Goal: Information Seeking & Learning: Learn about a topic

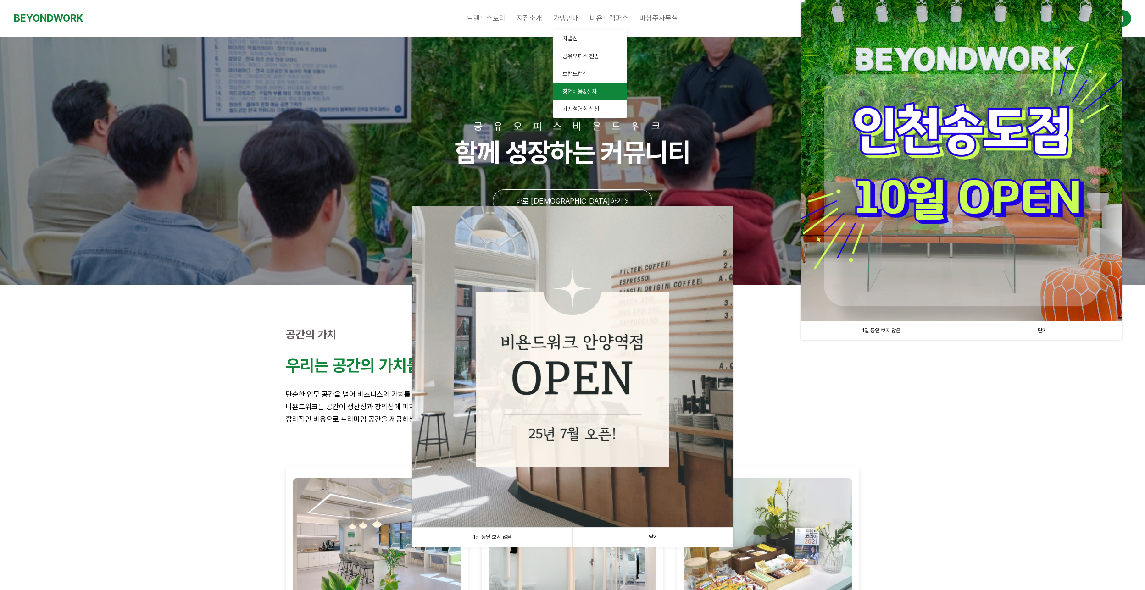
click at [591, 94] on span "창업비용&절차" at bounding box center [579, 91] width 34 height 7
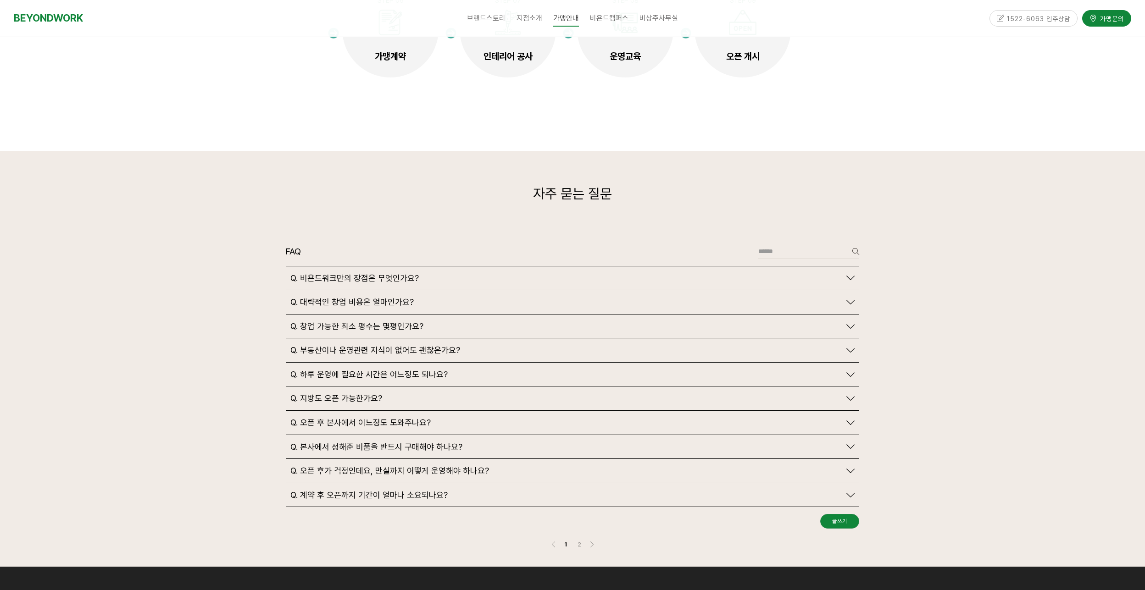
scroll to position [2018, 0]
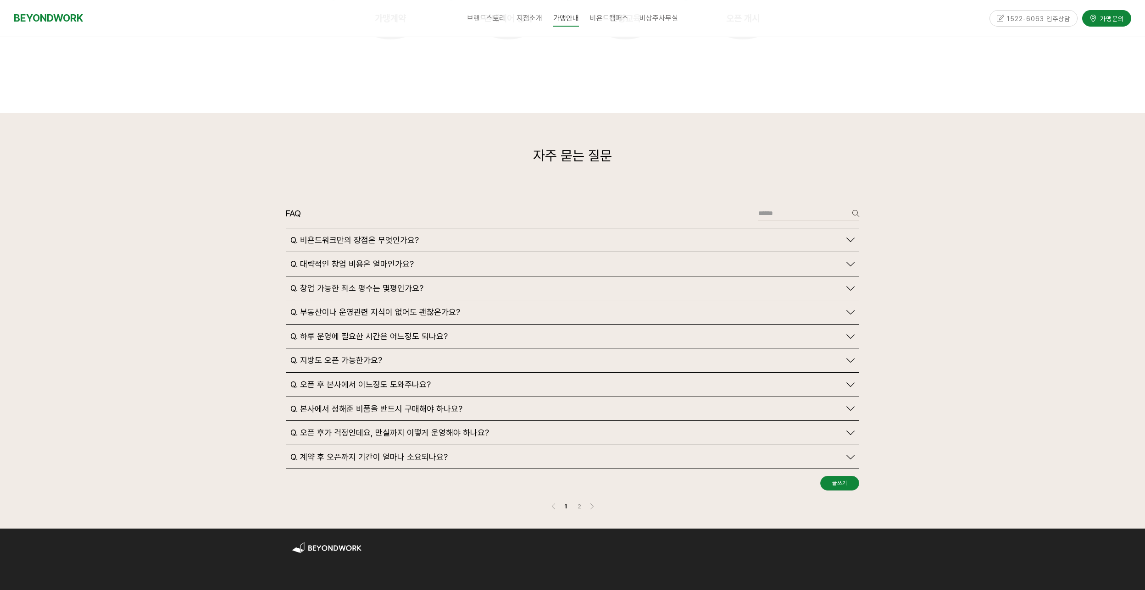
click at [367, 283] on span "Q. 창업 가능한 최소 평수는 몇평인가요?" at bounding box center [356, 288] width 133 height 10
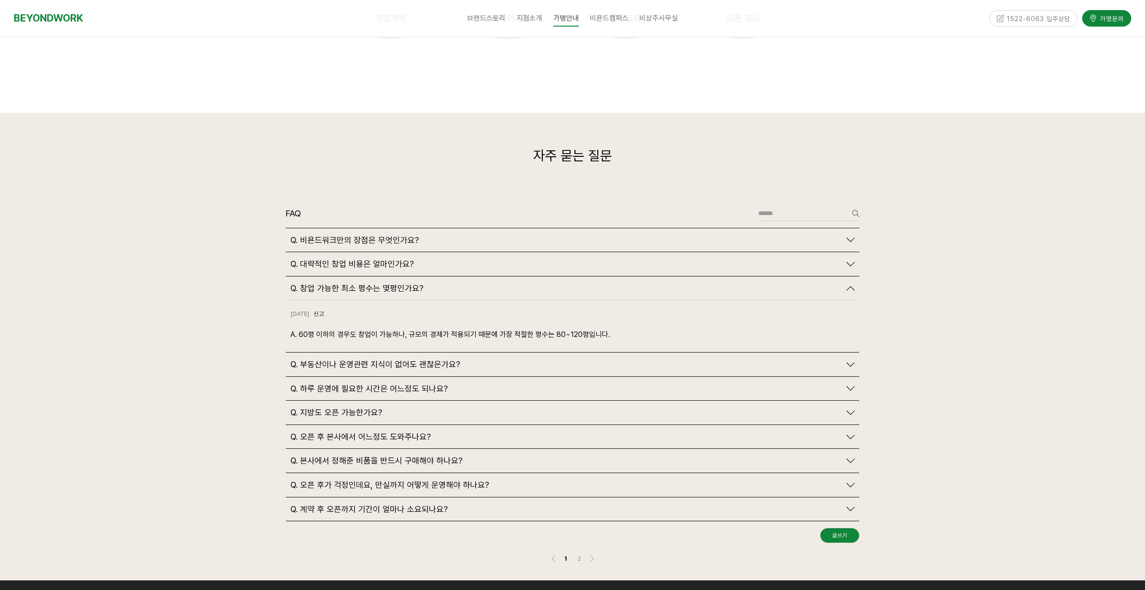
click at [372, 259] on span "Q. 대략적인 창업 비용은 얼마인가요?" at bounding box center [351, 264] width 123 height 10
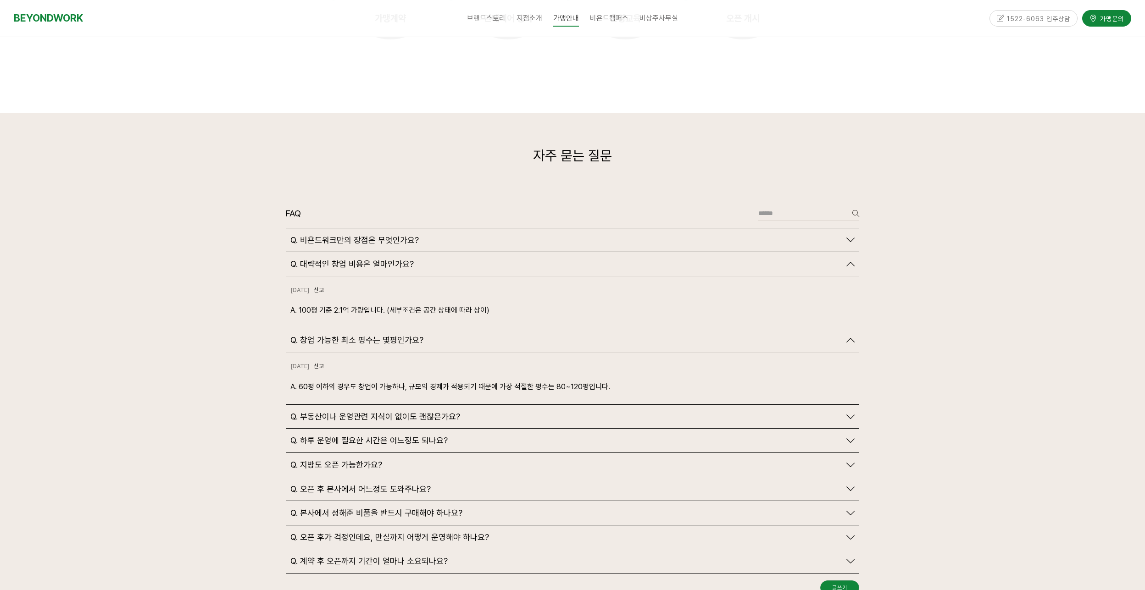
click at [415, 412] on span "Q. 부동산이나 운영관련 지식이 없어도 괜찮은가요?" at bounding box center [375, 417] width 170 height 10
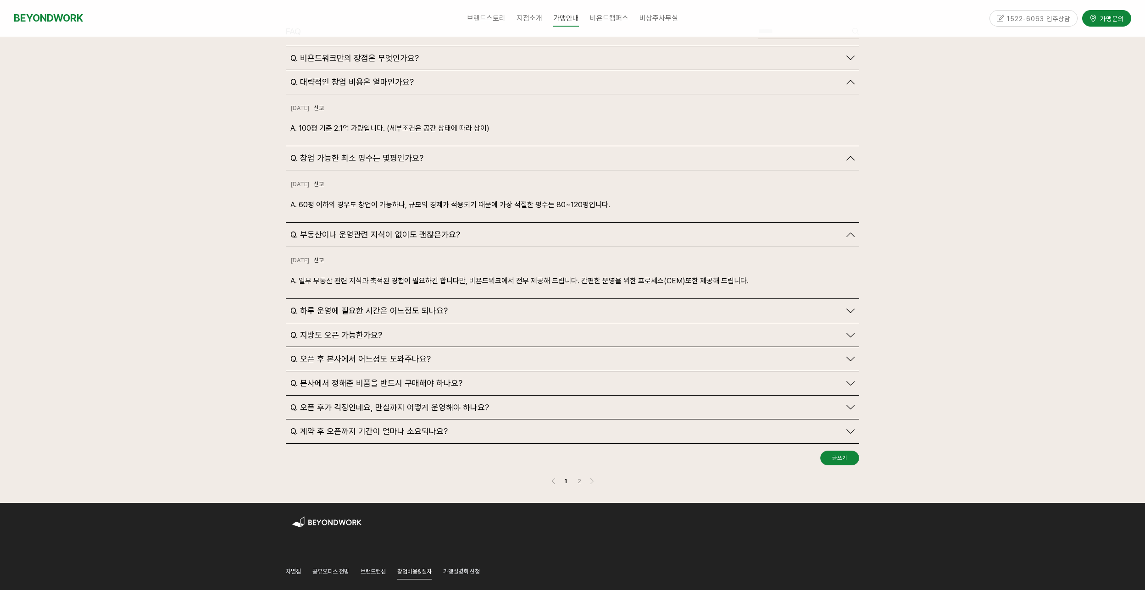
scroll to position [2201, 0]
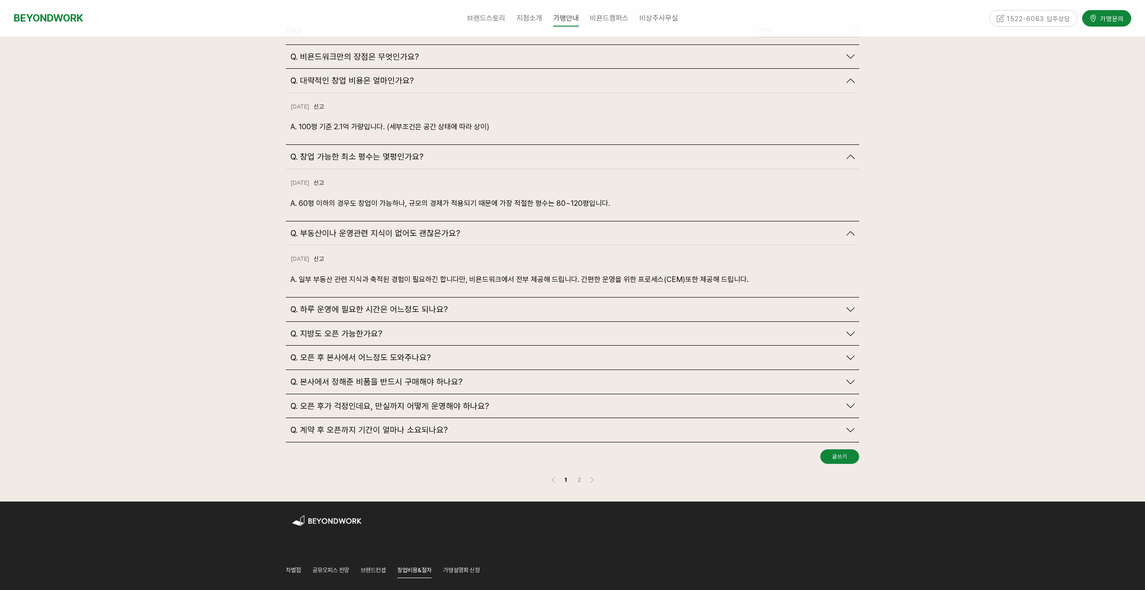
click at [401, 305] on span "Q. 하루 운영에 필요한 시간은 어느정도 되나요?" at bounding box center [368, 310] width 157 height 10
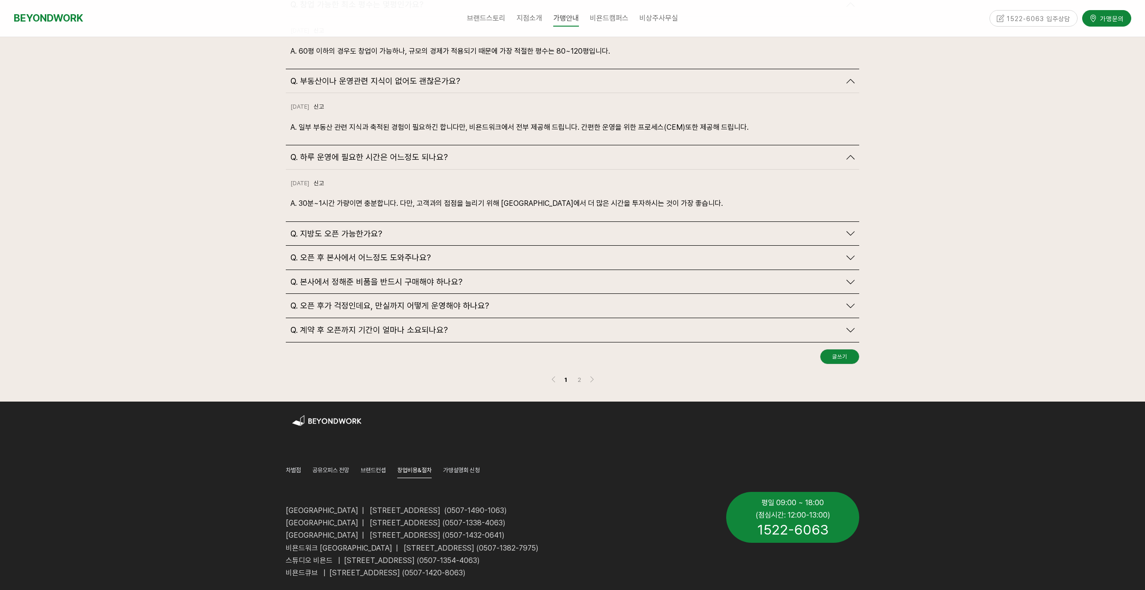
scroll to position [2385, 0]
